Goal: Task Accomplishment & Management: Use online tool/utility

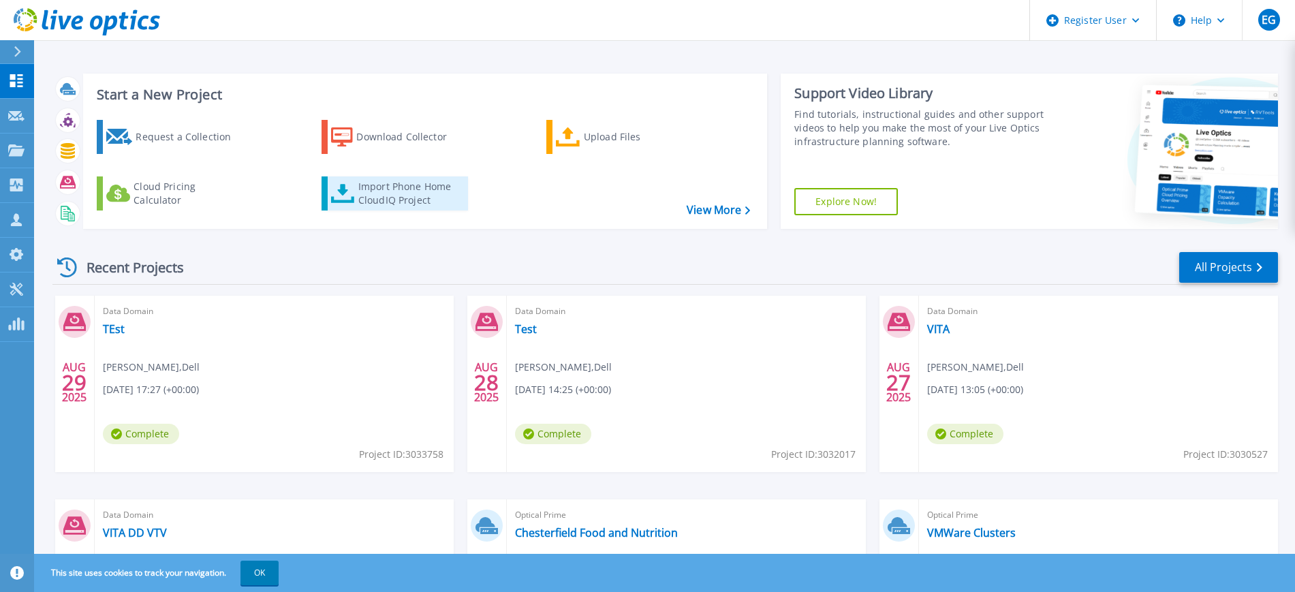
click at [394, 197] on div "Import Phone Home CloudIQ Project" at bounding box center [411, 193] width 106 height 27
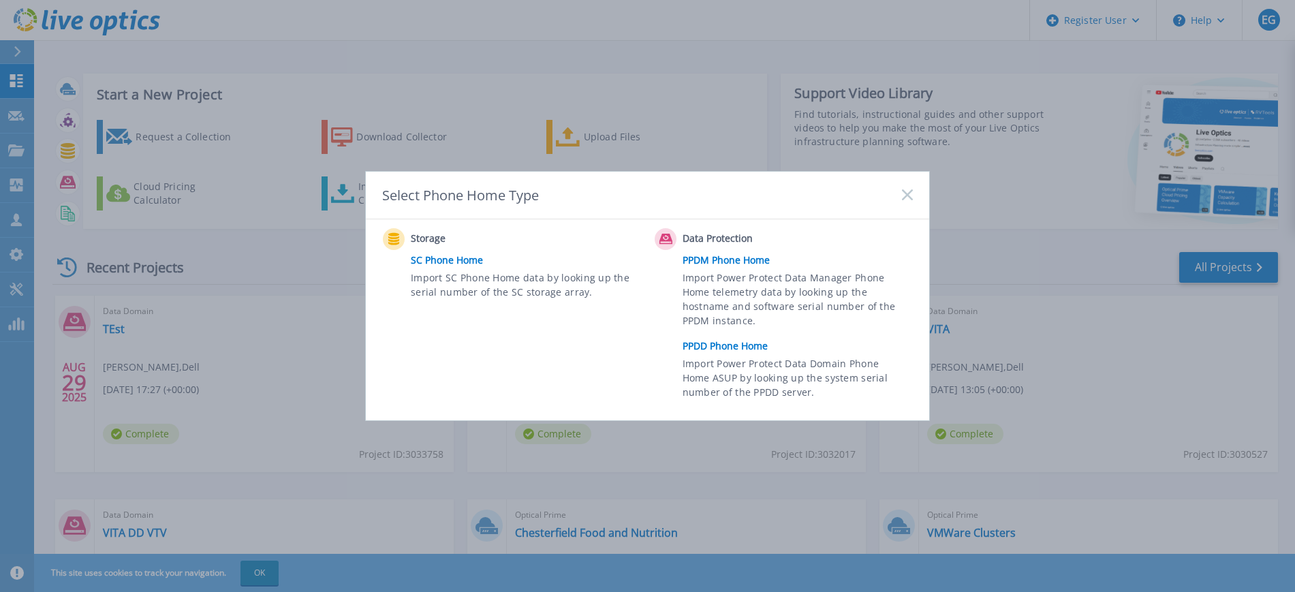
click at [720, 258] on link "PPDM Phone Home" at bounding box center [801, 260] width 237 height 20
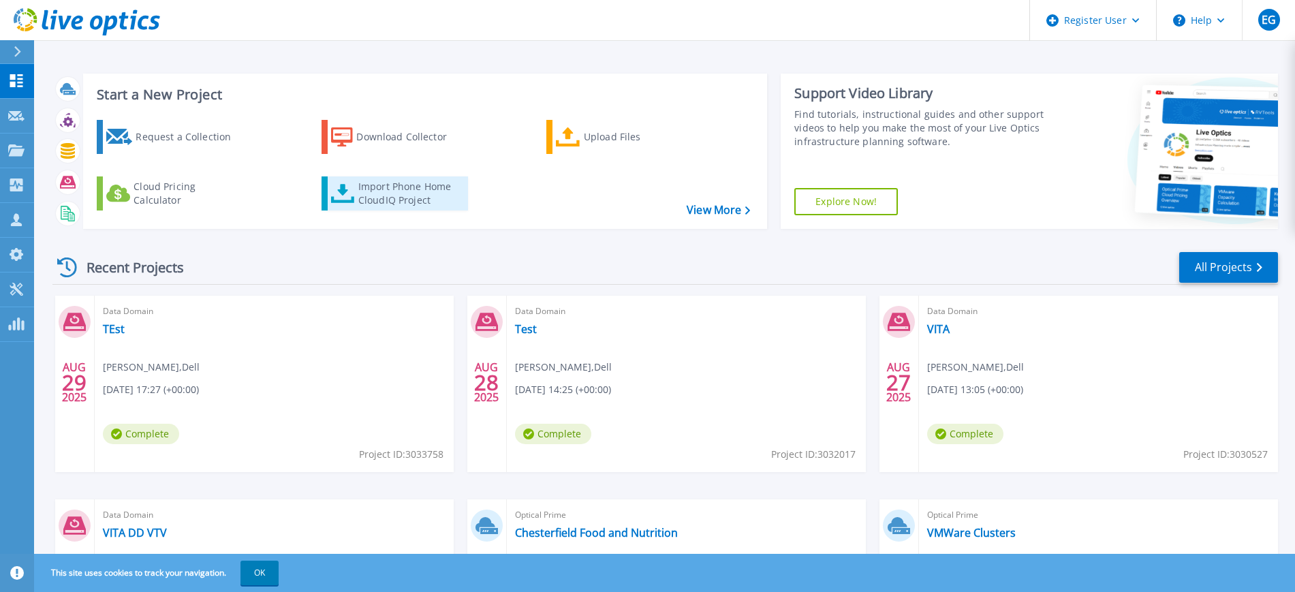
click at [392, 204] on div "Import Phone Home CloudIQ Project" at bounding box center [411, 193] width 106 height 27
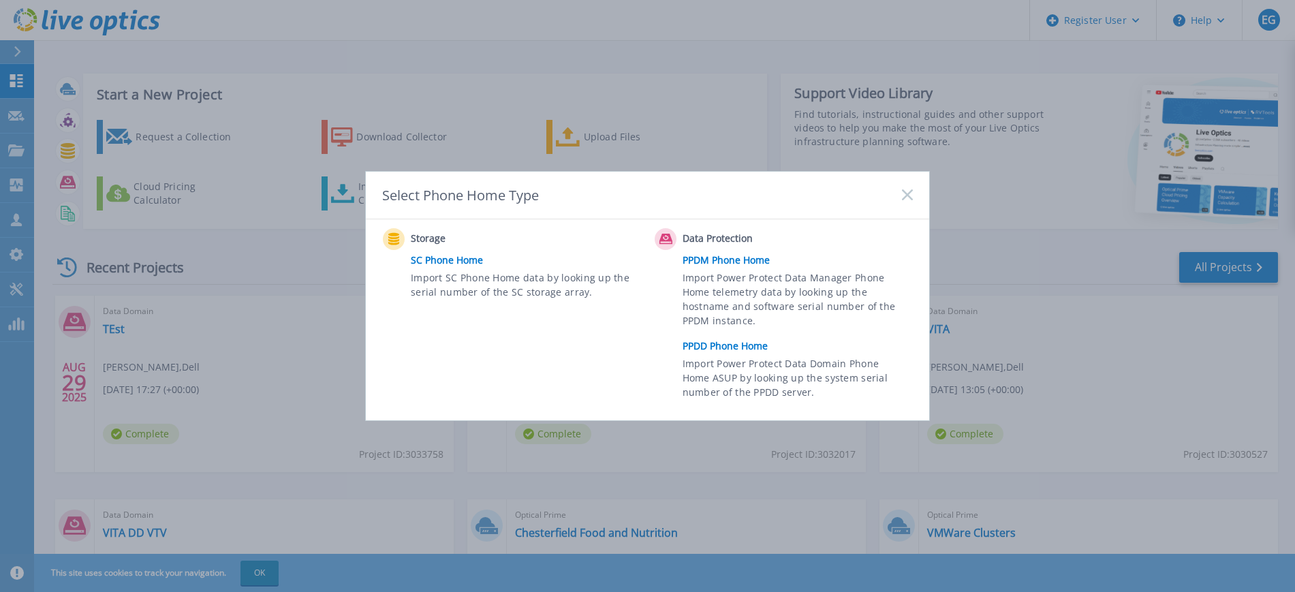
click at [700, 351] on link "PPDD Phone Home" at bounding box center [801, 346] width 237 height 20
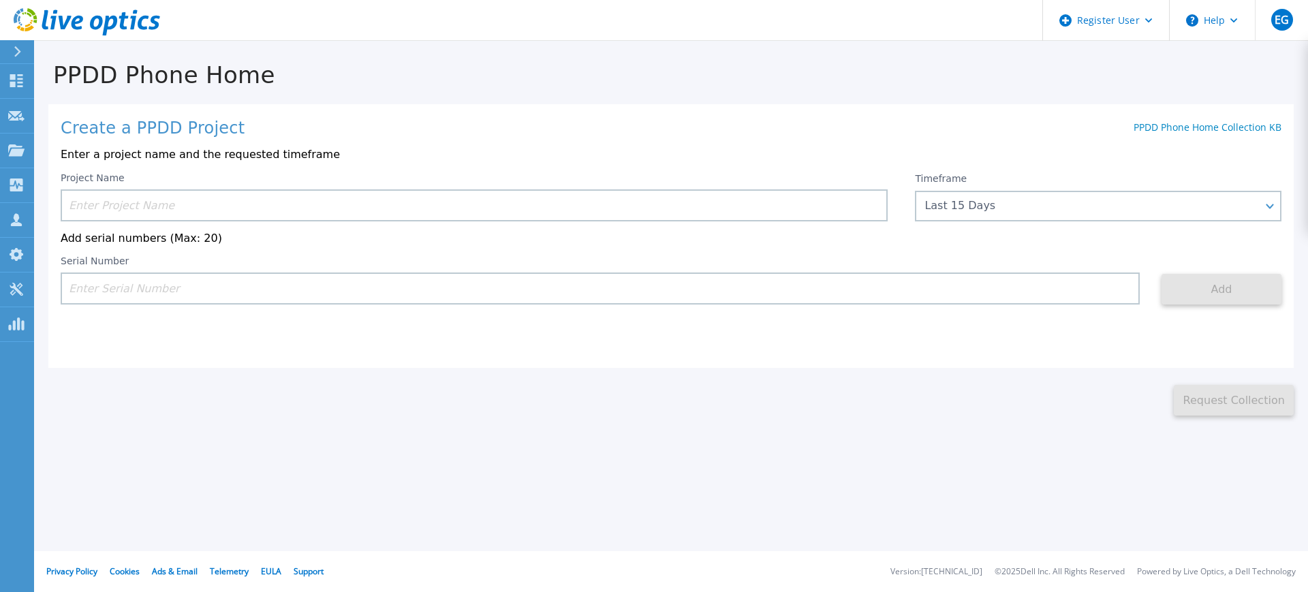
click at [261, 212] on input at bounding box center [474, 205] width 827 height 32
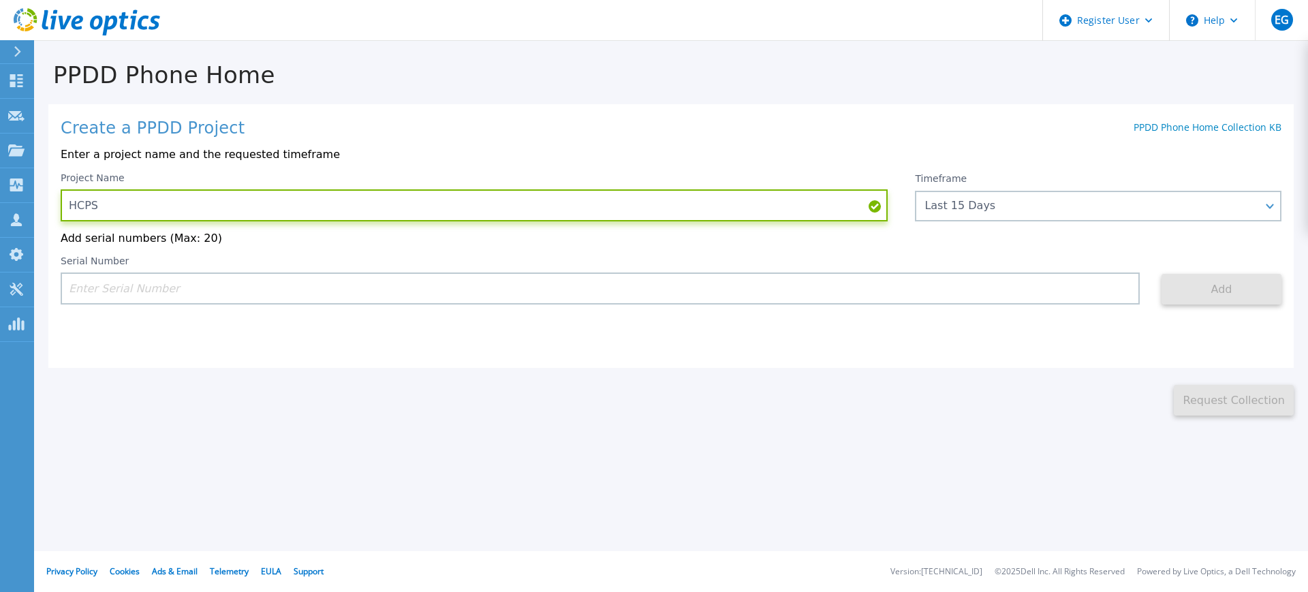
type input "HCPS"
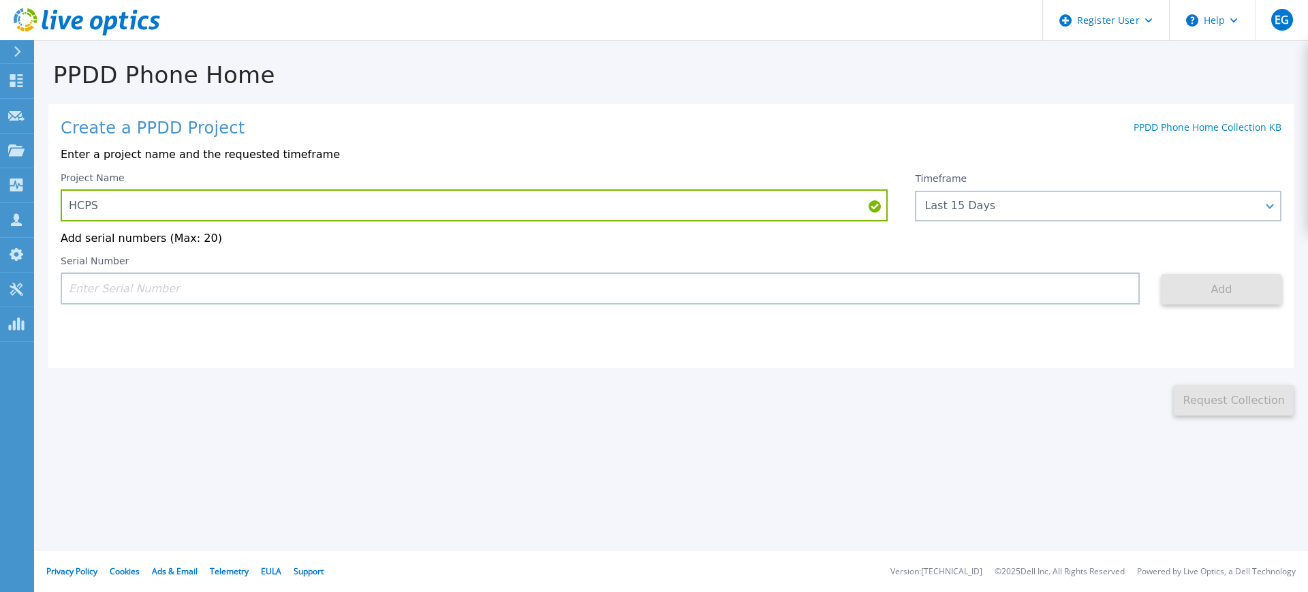
click at [195, 285] on input at bounding box center [600, 289] width 1079 height 32
paste input "APM00212328845"
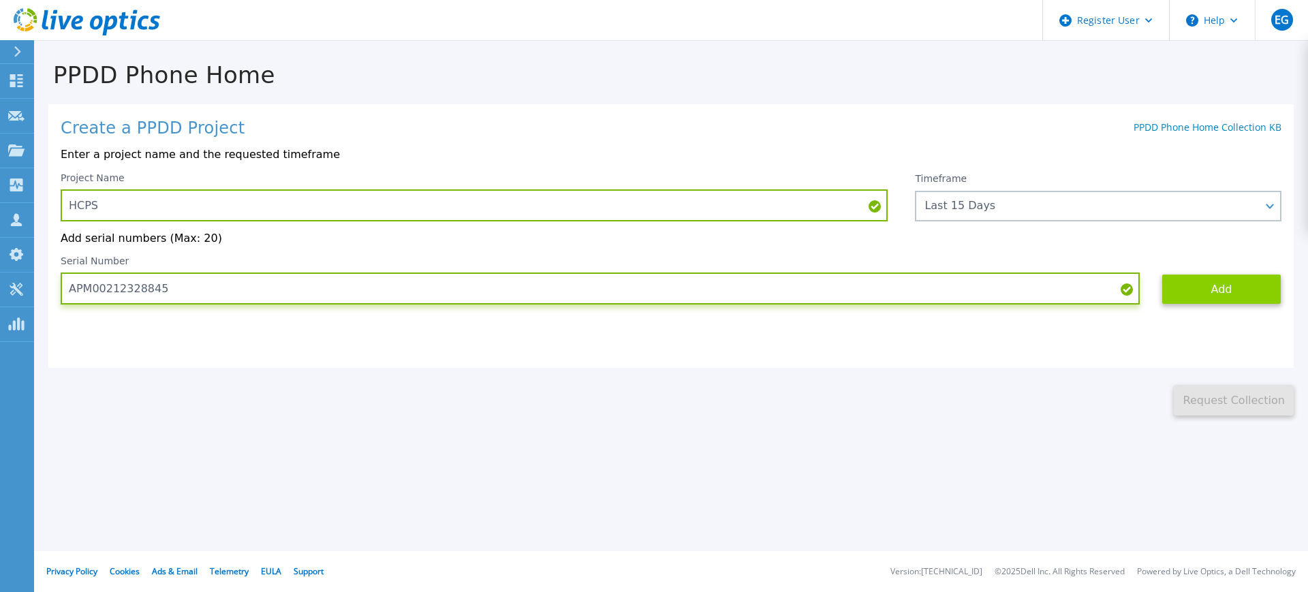
type input "APM00212328845"
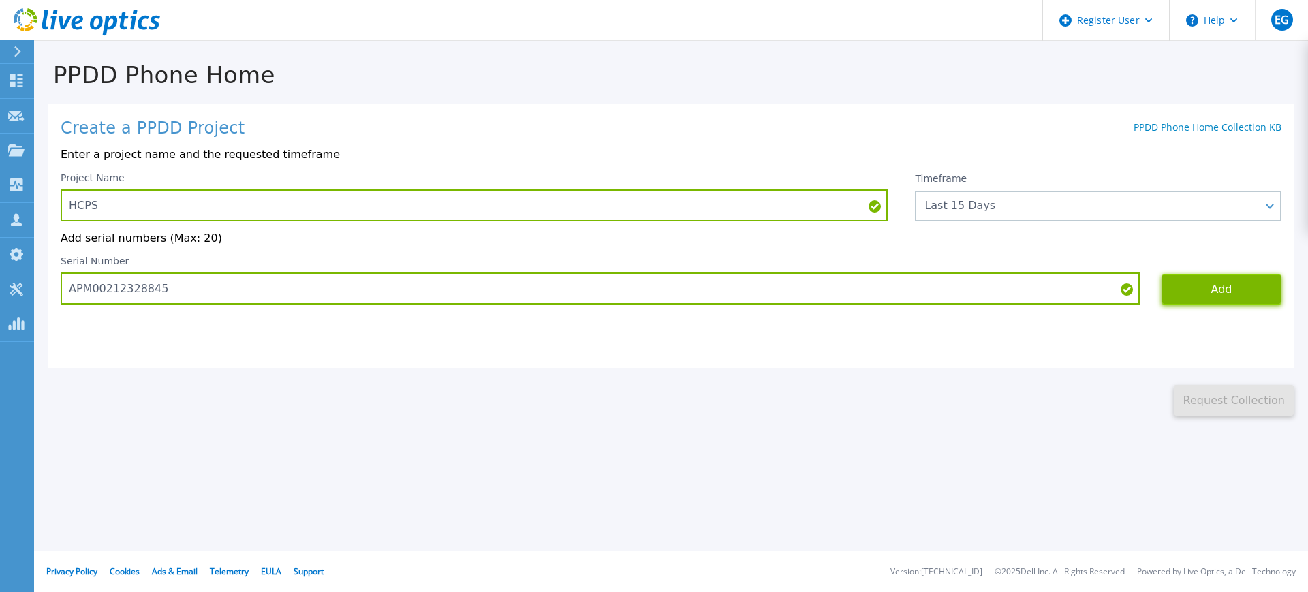
click at [1244, 280] on button "Add" at bounding box center [1222, 289] width 120 height 31
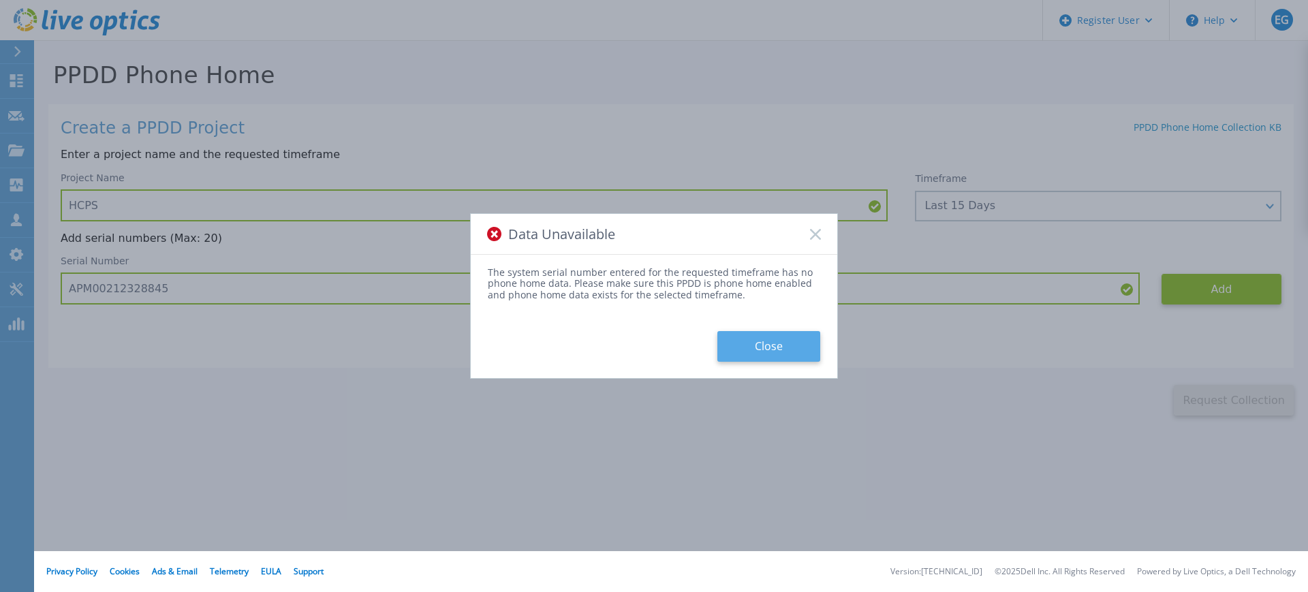
click at [779, 349] on button "Close" at bounding box center [768, 346] width 103 height 31
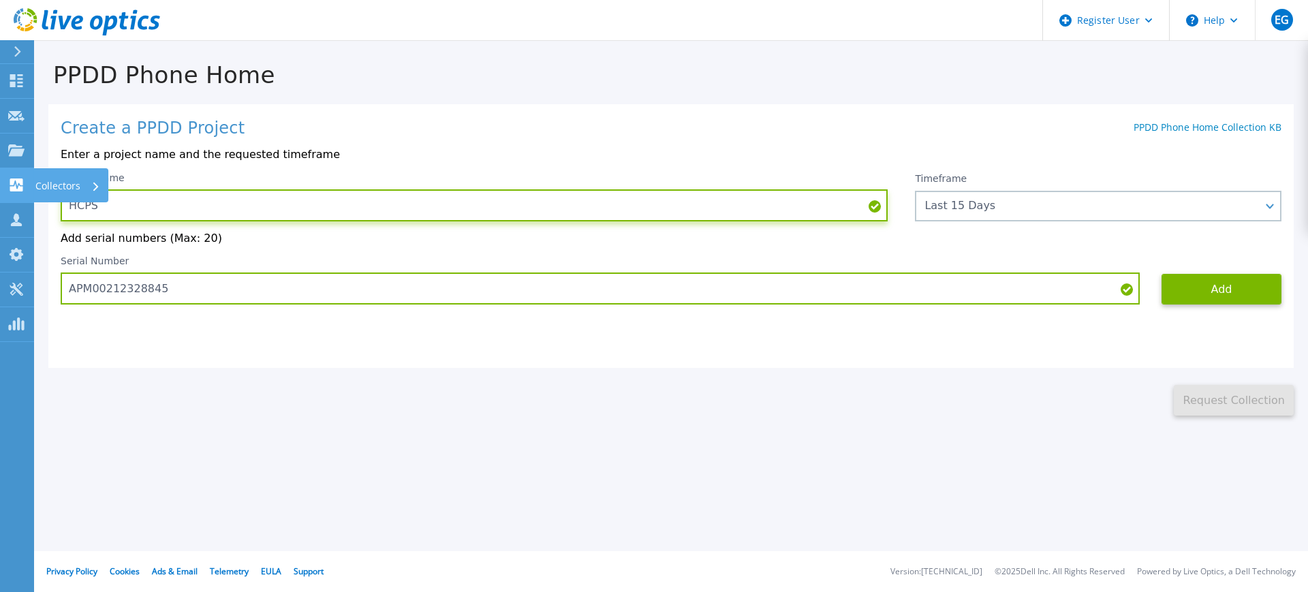
drag, startPoint x: 135, startPoint y: 209, endPoint x: 30, endPoint y: 197, distance: 105.6
click at [30, 197] on div "Dashboard Dashboard Request Capture Request Capture Projects Projects Search Pr…" at bounding box center [654, 296] width 1308 height 592
type input "CoR"
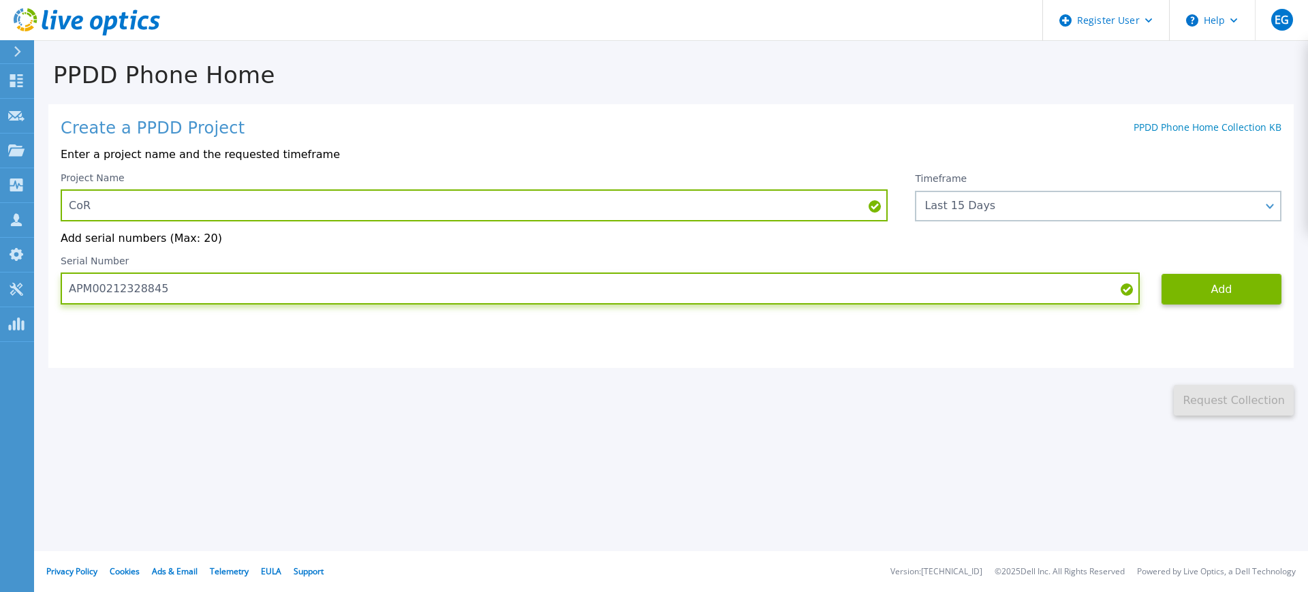
drag, startPoint x: 161, startPoint y: 288, endPoint x: 55, endPoint y: 286, distance: 105.6
click at [55, 286] on div "Create a PPDD Project PPDD Phone Home Collection KB Enter a project name and th…" at bounding box center [671, 236] width 1246 height 264
type input "APX00242007464"
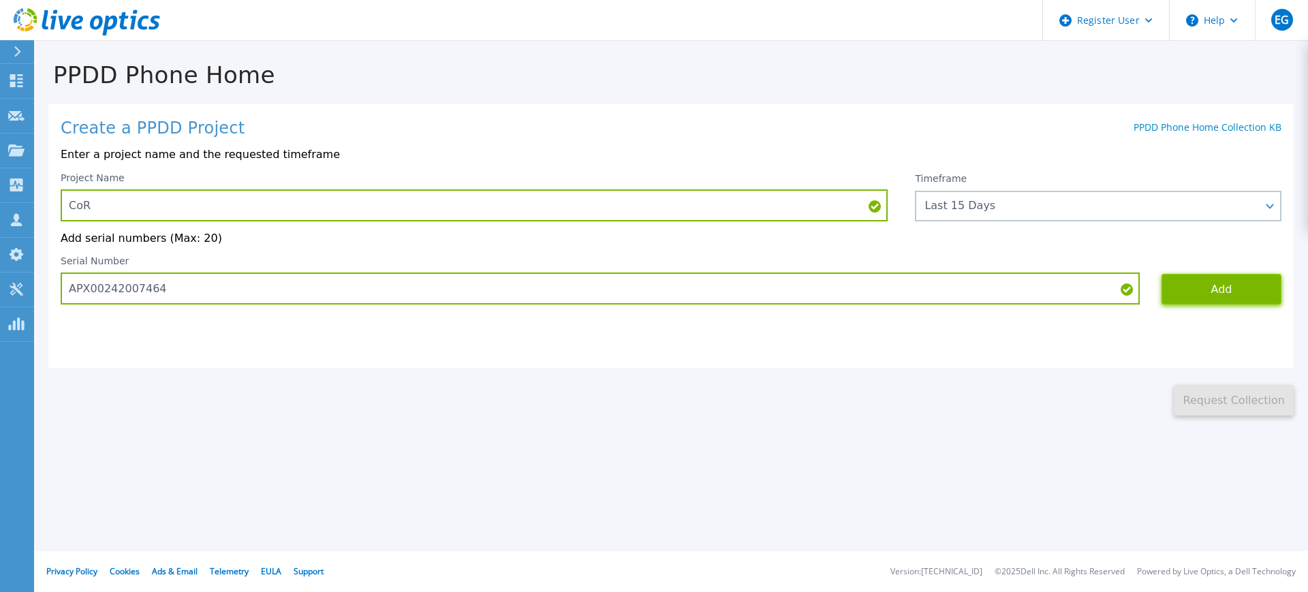
click at [1175, 294] on button "Add" at bounding box center [1222, 289] width 120 height 31
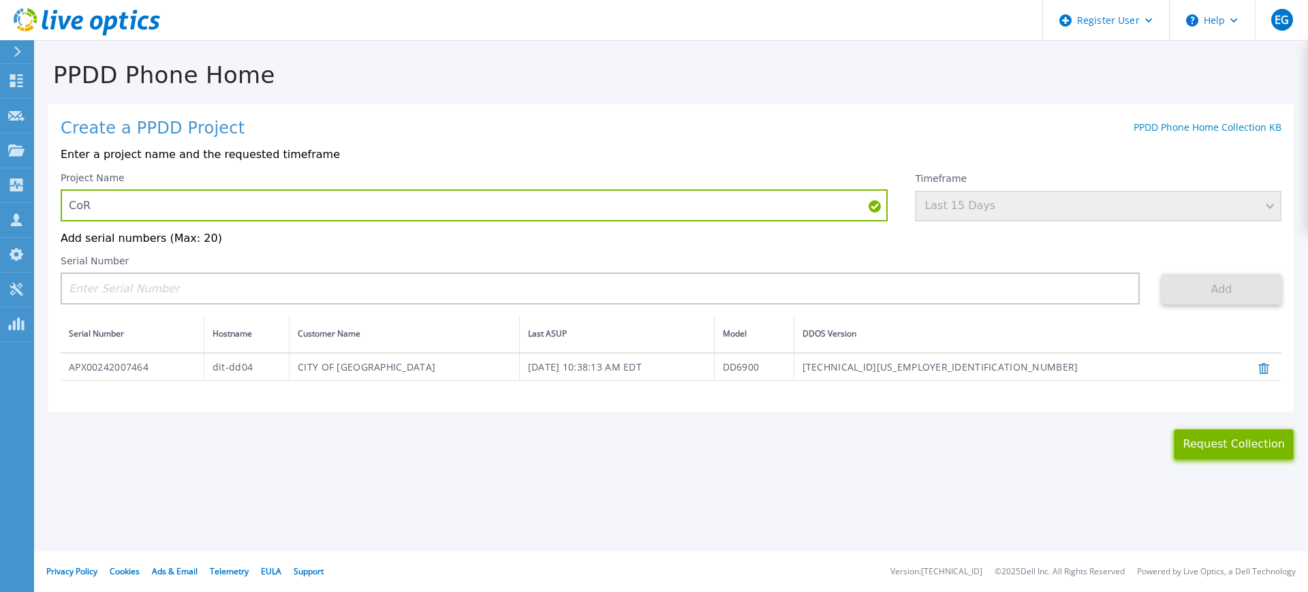
click at [1204, 449] on button "Request Collection" at bounding box center [1234, 444] width 120 height 31
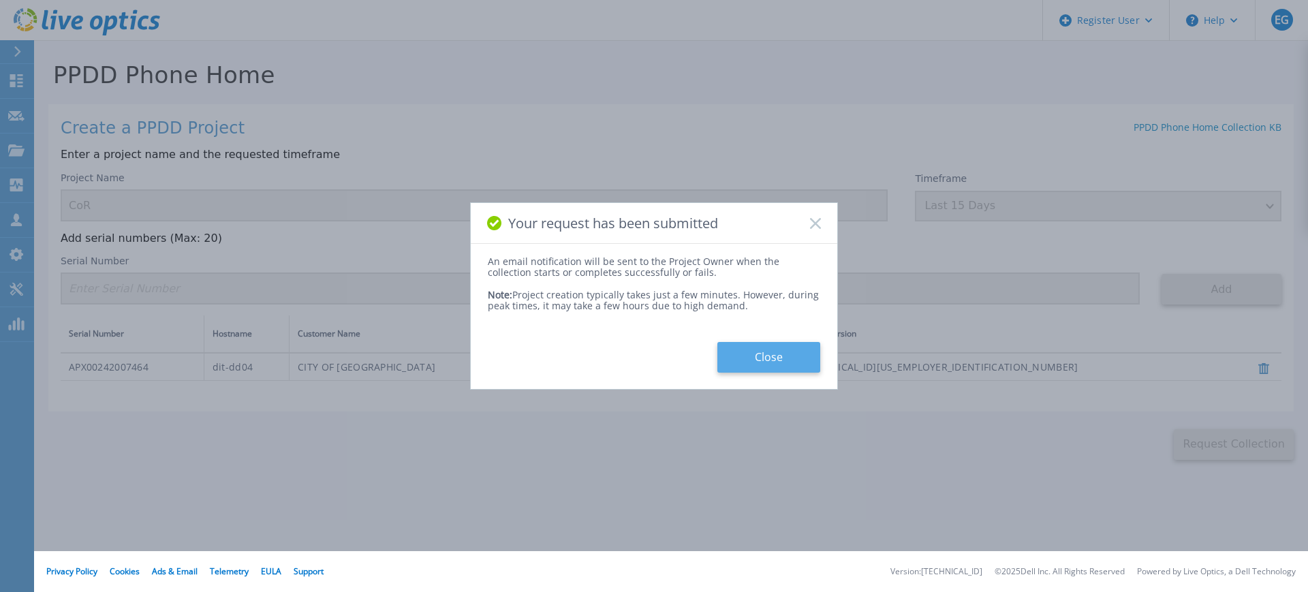
click at [803, 363] on button "Close" at bounding box center [768, 357] width 103 height 31
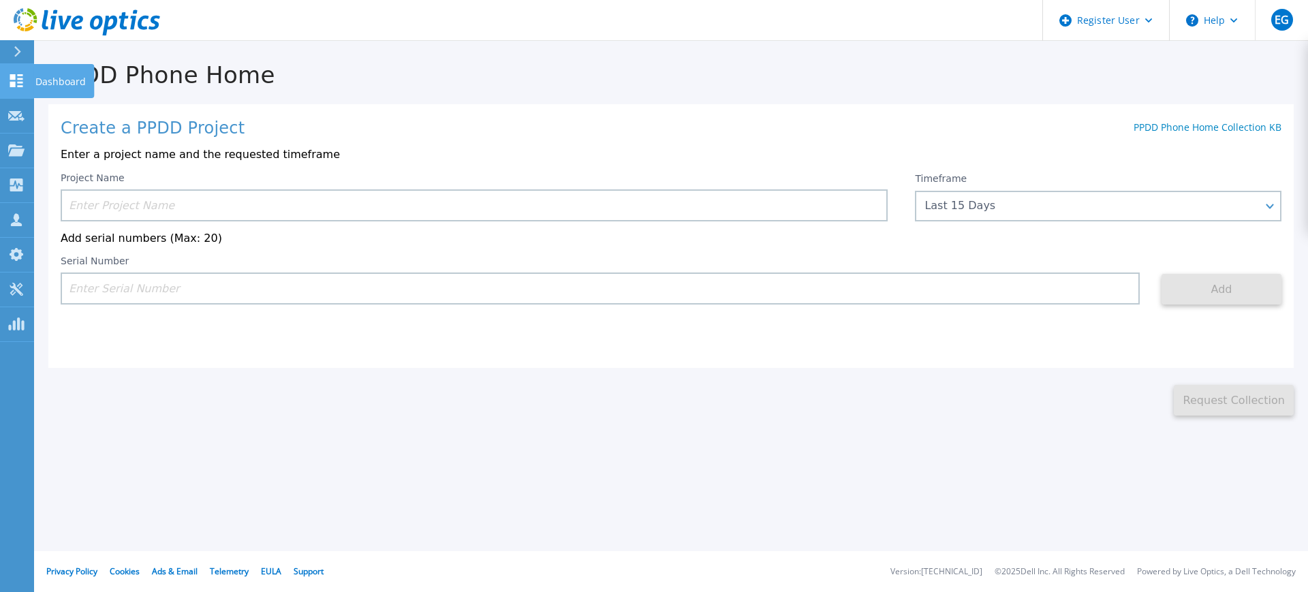
click at [18, 74] on icon at bounding box center [16, 80] width 13 height 13
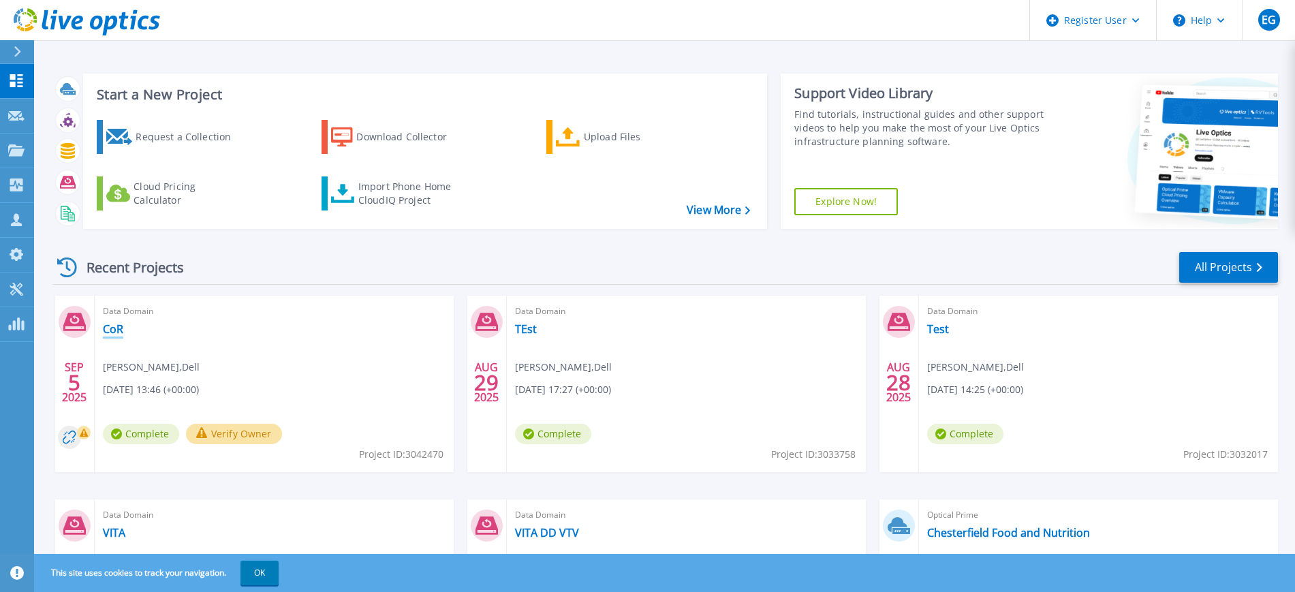
click at [118, 331] on link "CoR" at bounding box center [113, 329] width 20 height 14
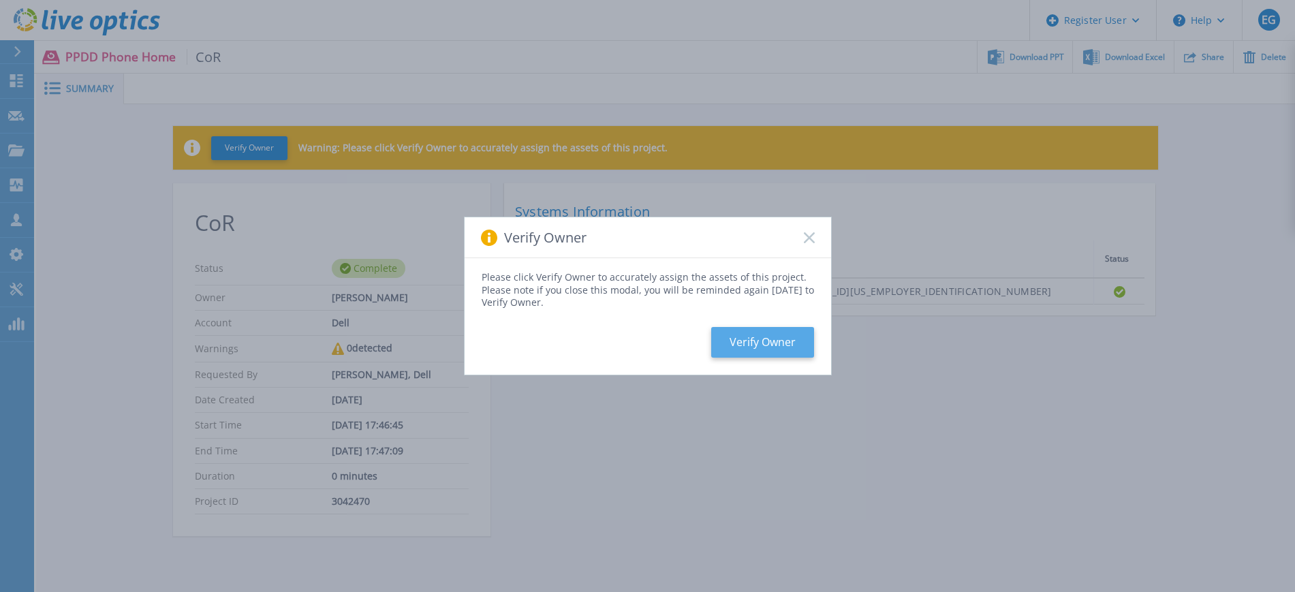
click at [737, 339] on button "Verify Owner" at bounding box center [762, 342] width 103 height 31
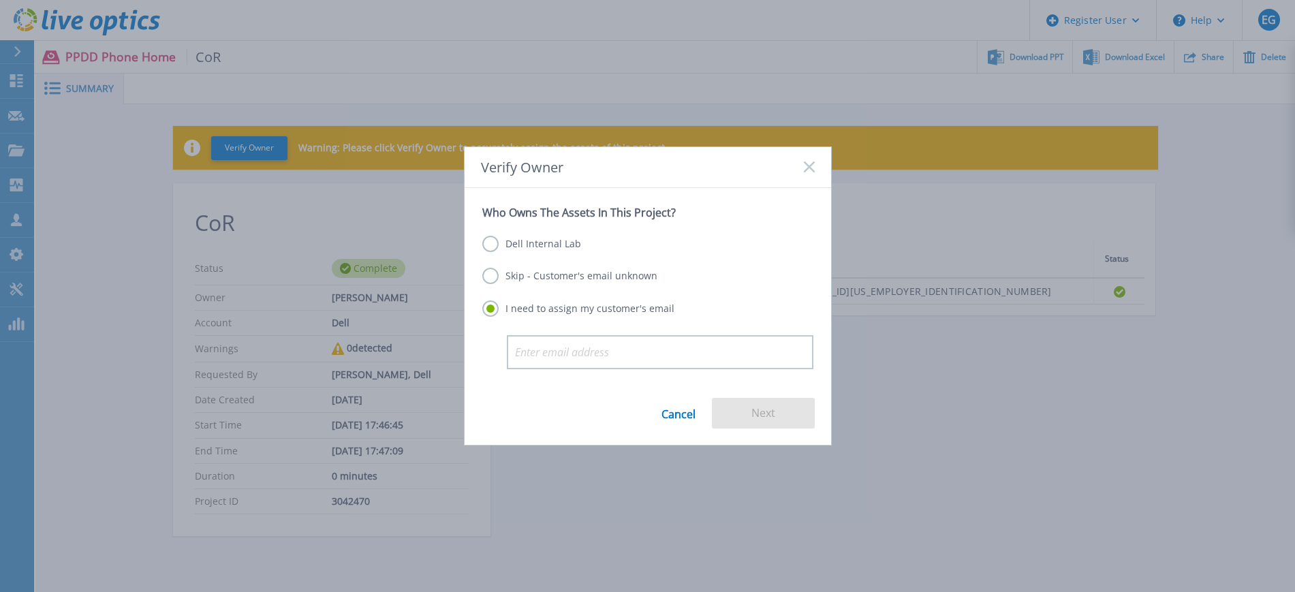
click at [564, 250] on label "Dell Internal Lab" at bounding box center [531, 244] width 99 height 16
click at [0, 0] on input "Dell Internal Lab" at bounding box center [0, 0] width 0 height 0
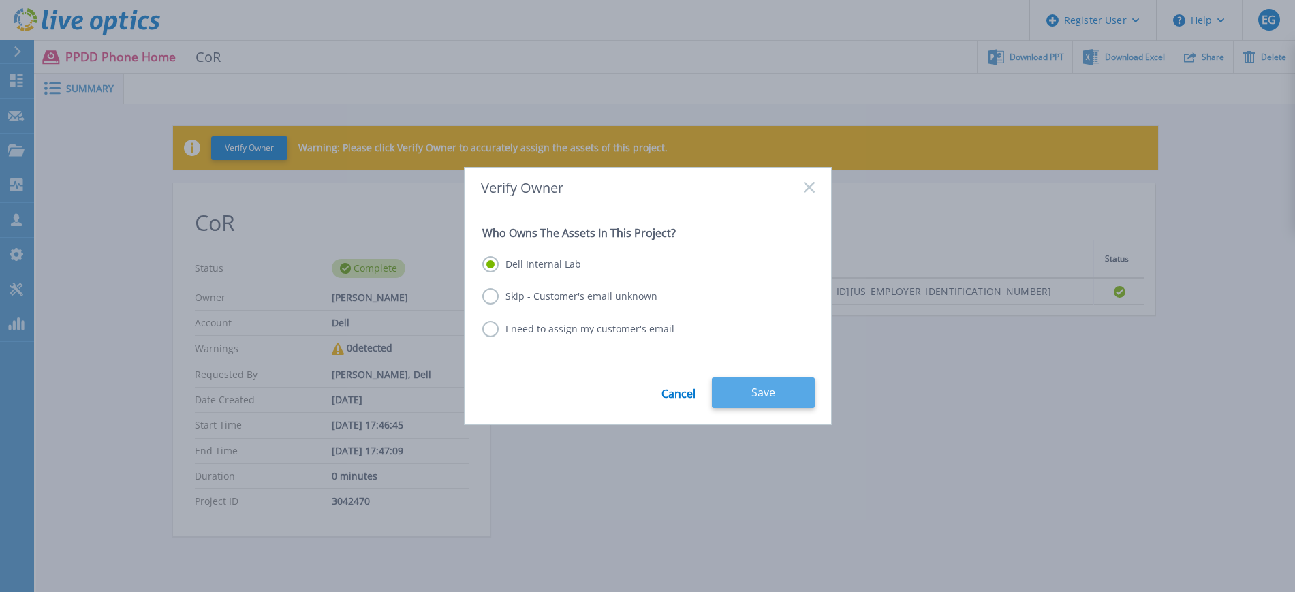
click at [741, 383] on button "Save" at bounding box center [763, 392] width 103 height 31
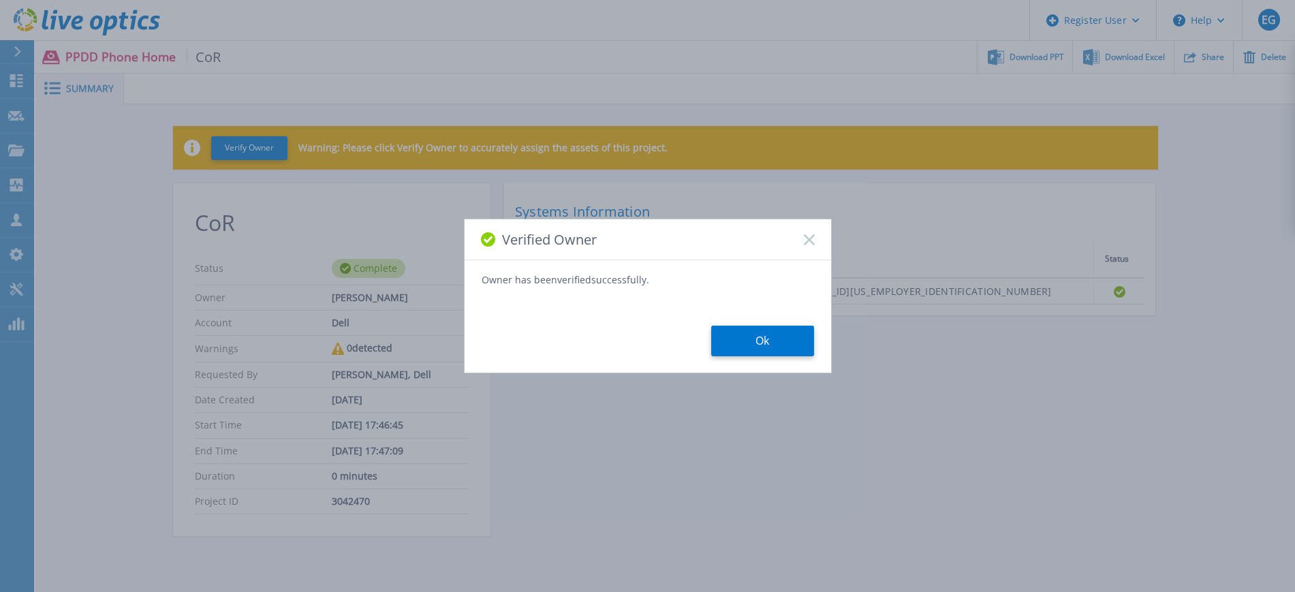
click at [722, 356] on div "Verified Owner Owner has been verified successfully. Ok" at bounding box center [648, 296] width 368 height 155
click at [734, 341] on button "Ok" at bounding box center [762, 341] width 103 height 31
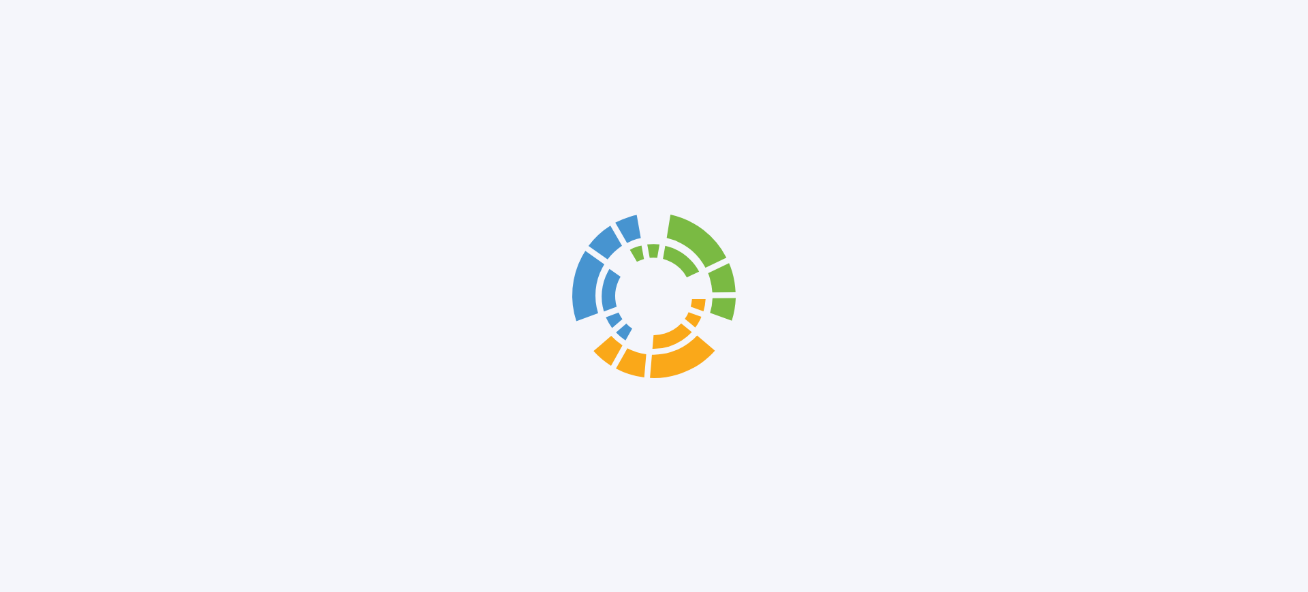
click at [1087, 53] on div at bounding box center [654, 296] width 1308 height 592
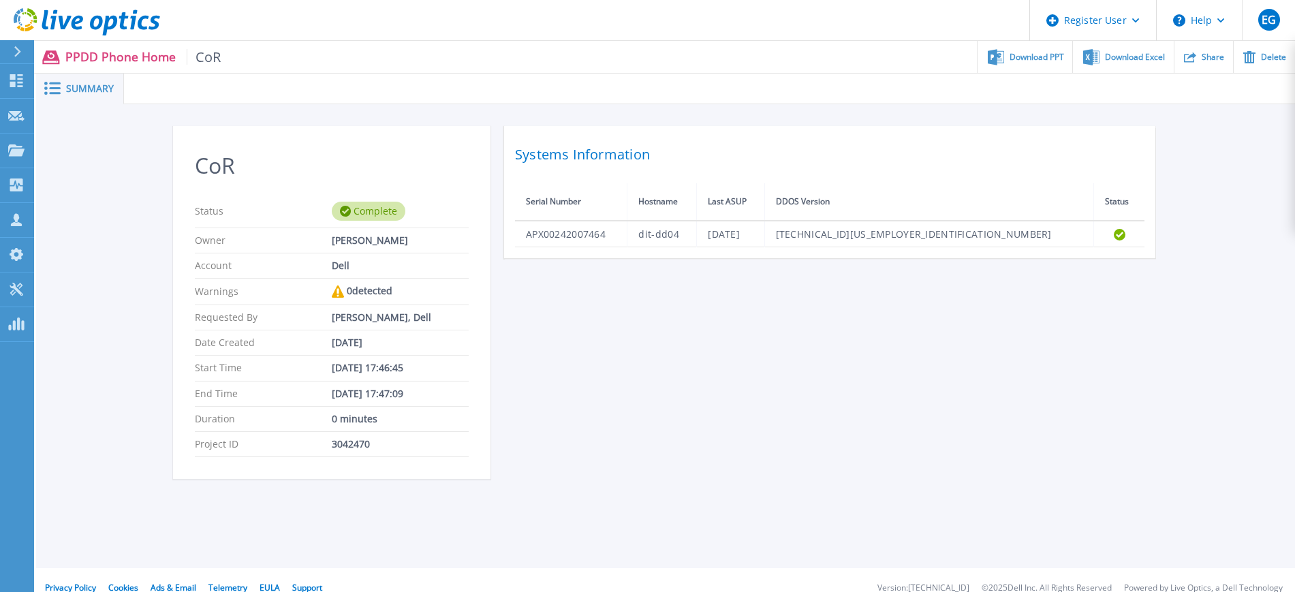
click at [1087, 53] on icon at bounding box center [1091, 57] width 16 height 16
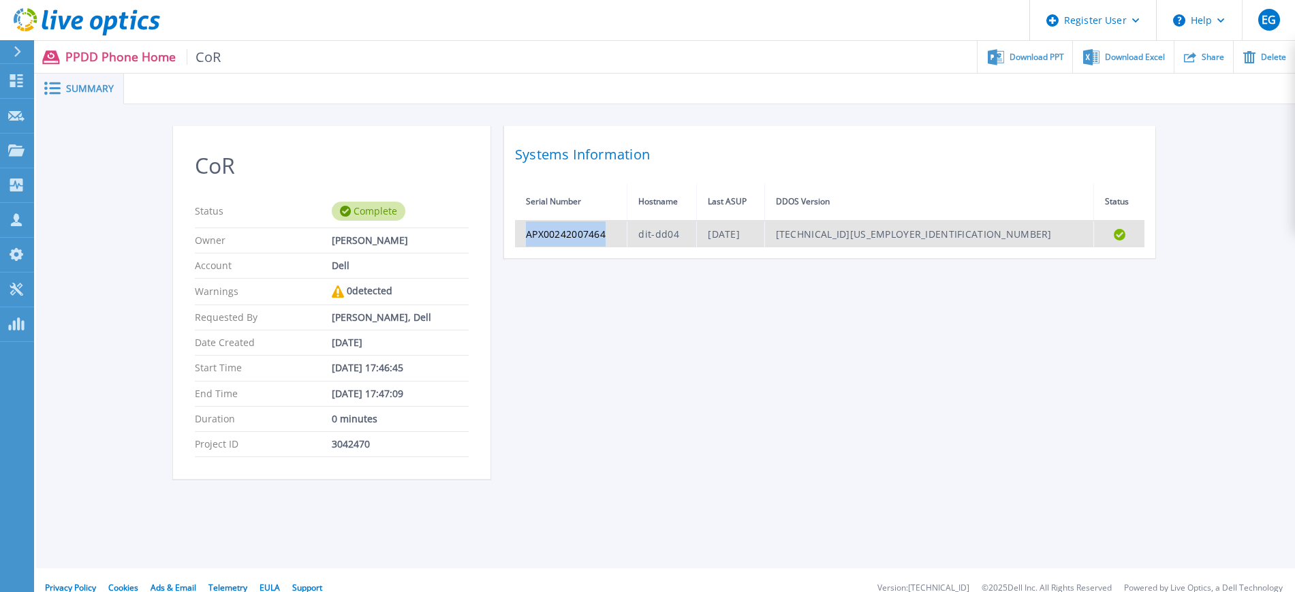
drag, startPoint x: 610, startPoint y: 229, endPoint x: 518, endPoint y: 233, distance: 92.1
click at [518, 233] on td "APX00242007464" at bounding box center [571, 234] width 112 height 27
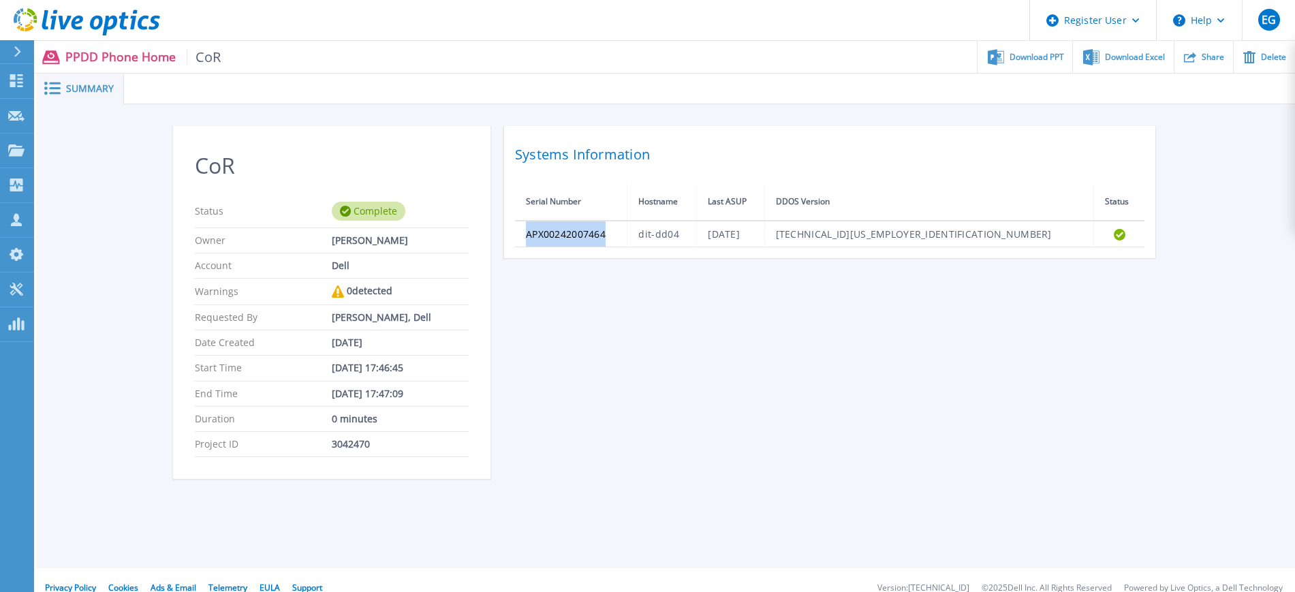
copy td "APX00242007464"
